Goal: Transaction & Acquisition: Obtain resource

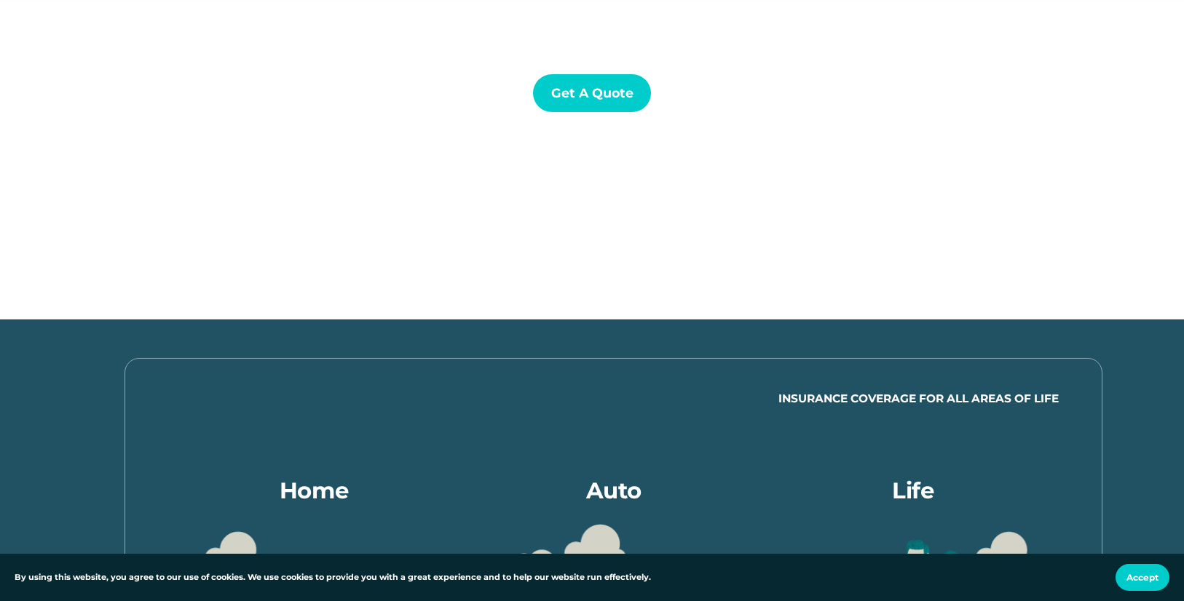
scroll to position [170, 0]
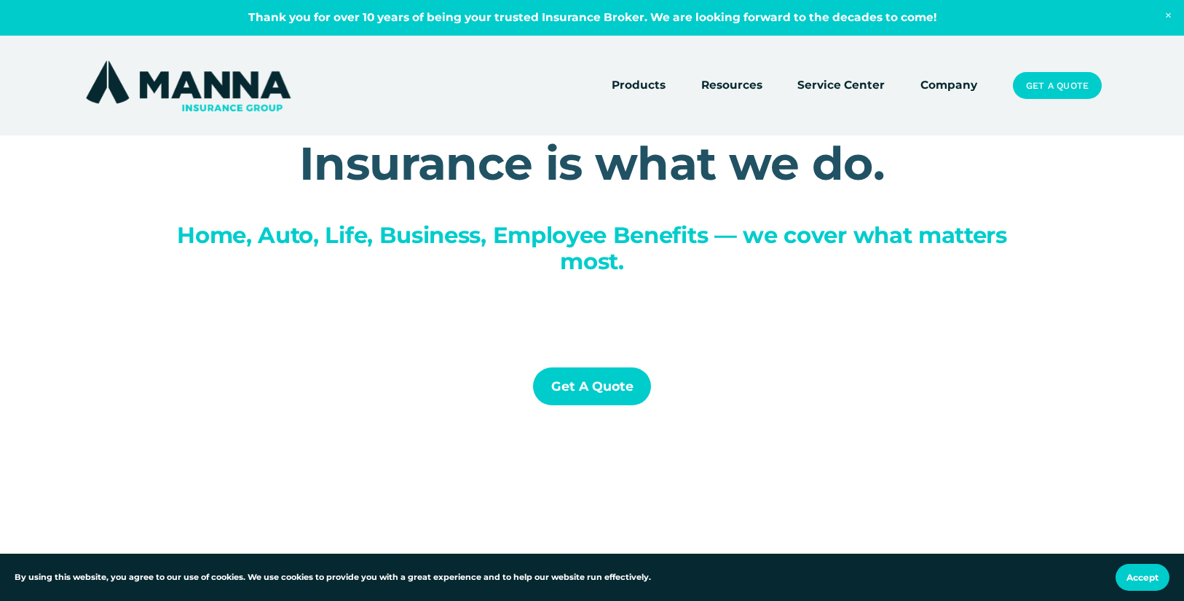
click at [631, 380] on link "Get a Quote" at bounding box center [592, 387] width 118 height 39
